Goal: Information Seeking & Learning: Learn about a topic

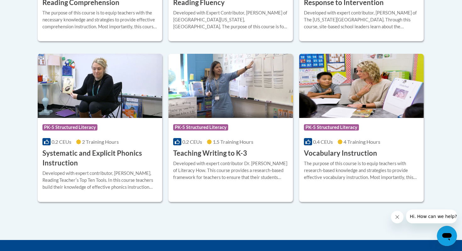
scroll to position [717, 0]
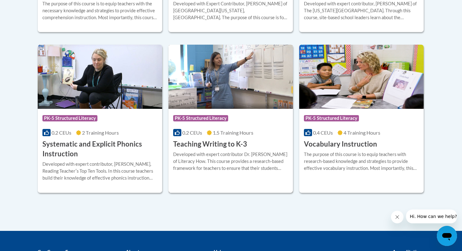
click at [208, 79] on img at bounding box center [231, 77] width 125 height 64
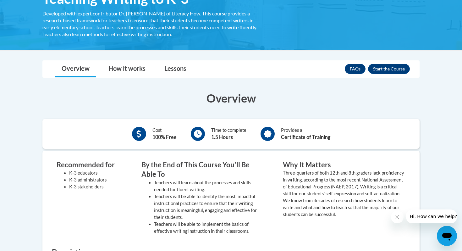
scroll to position [121, 0]
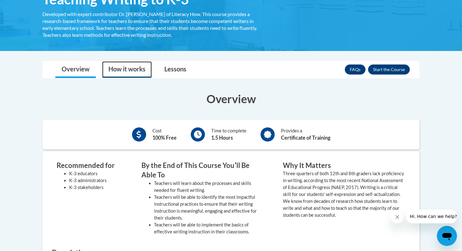
click at [131, 70] on link "How it works" at bounding box center [127, 69] width 50 height 17
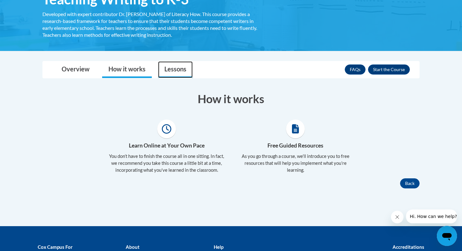
click at [178, 71] on link "Lessons" at bounding box center [175, 69] width 35 height 17
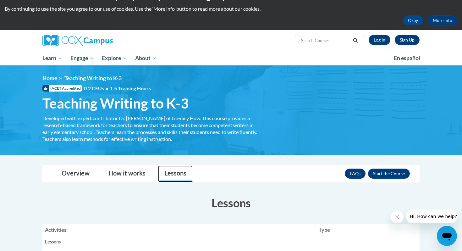
scroll to position [0, 0]
